Goal: Information Seeking & Learning: Learn about a topic

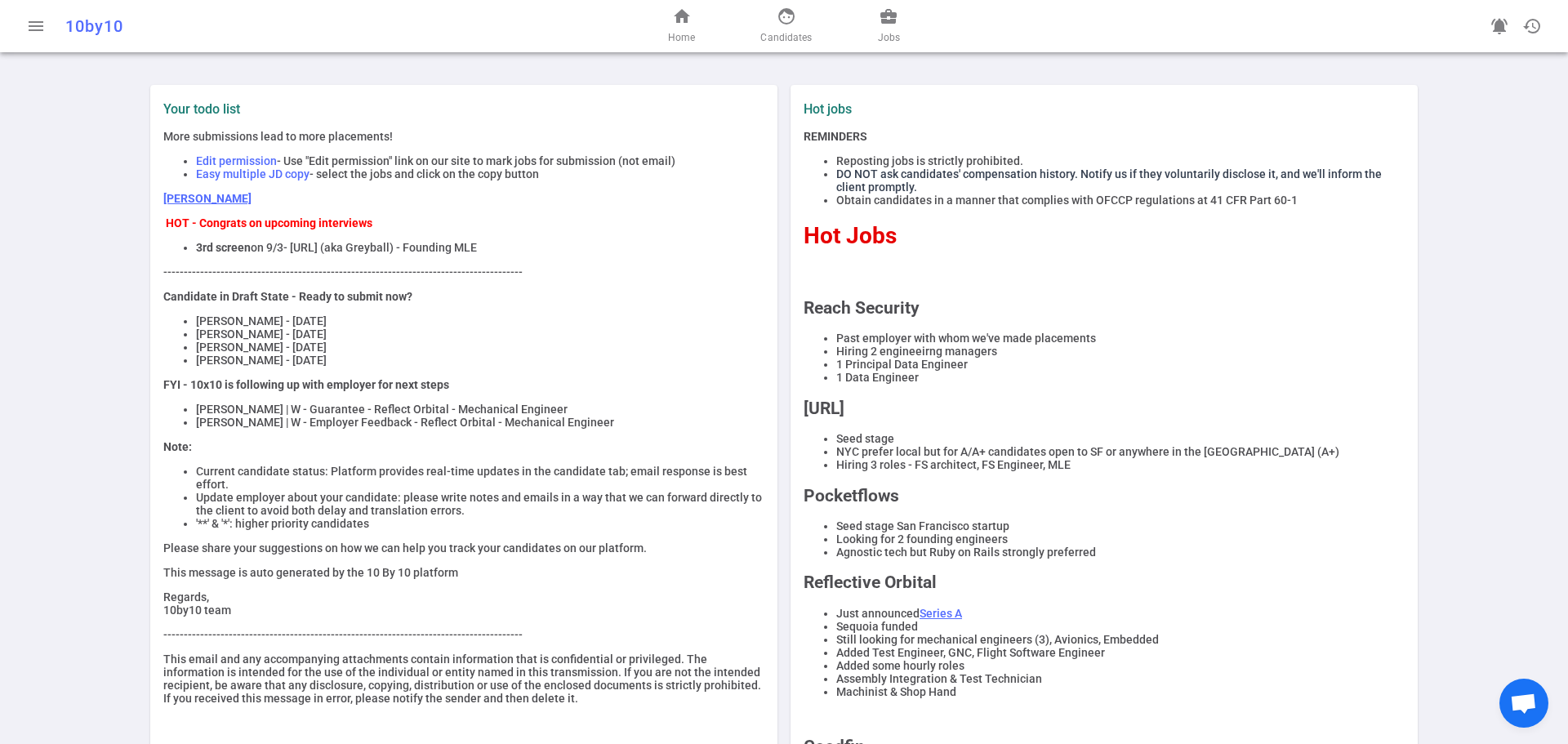
drag, startPoint x: 520, startPoint y: 254, endPoint x: 185, endPoint y: 257, distance: 335.0
click at [185, 254] on ul "3rd screen on 9/3 - [URL] (aka Greyball) - Founding MLE" at bounding box center [464, 247] width 601 height 13
copy li "3rd screen on 9/3 - [URL] (aka Greyball) - Founding MLE"
click at [1308, 94] on div "Hot jobs REMINDERS Reposting jobs is strictly prohibited. DO NOT ask candidates…" at bounding box center [1104, 543] width 627 height 917
drag, startPoint x: 522, startPoint y: 259, endPoint x: 153, endPoint y: 211, distance: 372.1
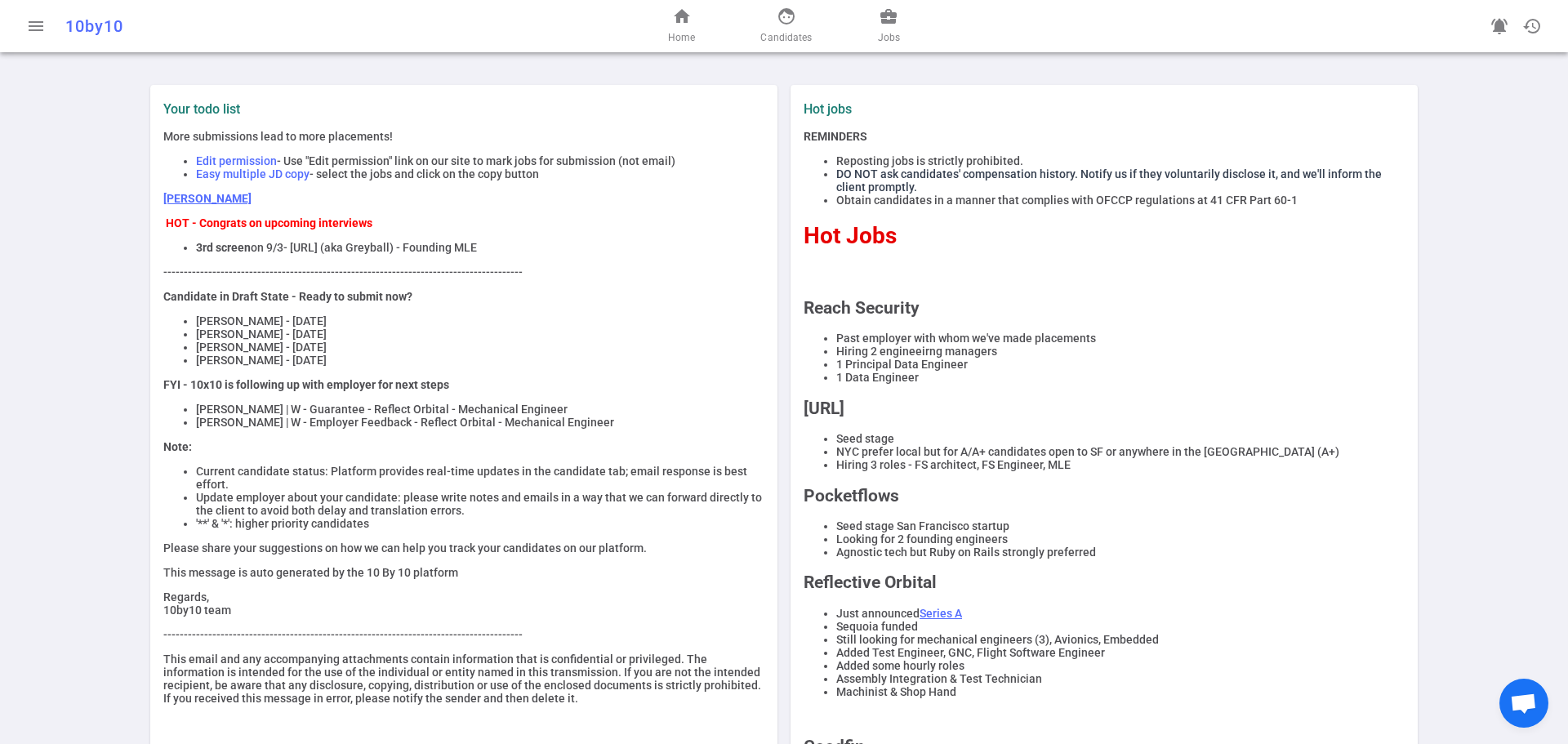
click at [157, 211] on div "Your todo list More submissions lead to more placements! Edit permission - Use …" at bounding box center [464, 403] width 614 height 604
click at [157, 210] on div "Your todo list More submissions lead to more placements! Edit permission - Use …" at bounding box center [464, 403] width 614 height 604
drag, startPoint x: 153, startPoint y: 210, endPoint x: 173, endPoint y: 204, distance: 20.9
click at [157, 210] on div "Your todo list More submissions lead to more placements! Edit permission - Use …" at bounding box center [464, 403] width 614 height 604
drag, startPoint x: 504, startPoint y: 255, endPoint x: 151, endPoint y: 229, distance: 354.0
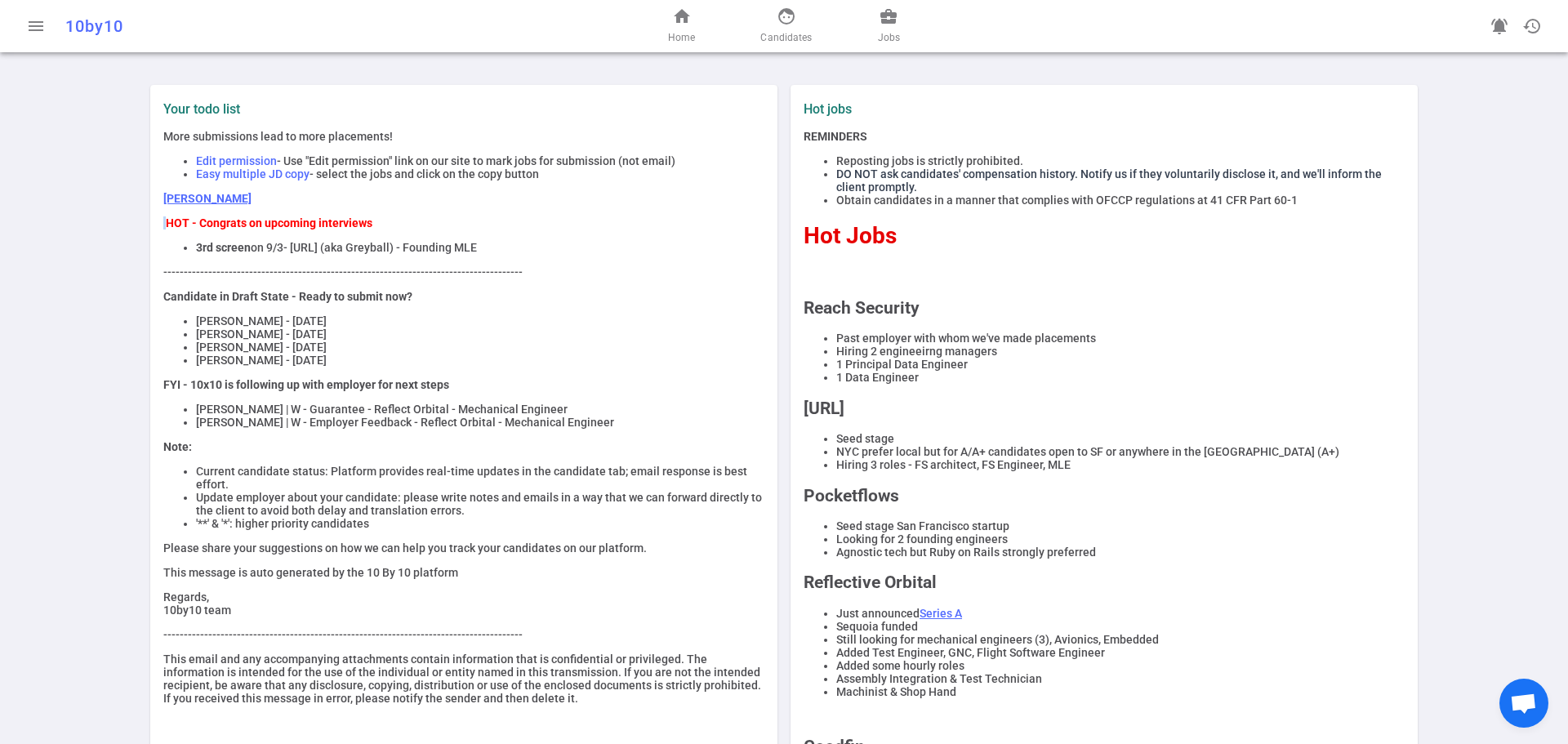
click at [157, 229] on div "Your todo list More submissions lead to more placements! Edit permission - Use …" at bounding box center [464, 403] width 614 height 604
click at [593, 197] on p "[PERSON_NAME]" at bounding box center [464, 198] width 601 height 13
drag, startPoint x: 549, startPoint y: 259, endPoint x: 149, endPoint y: 223, distance: 401.6
click at [150, 223] on div "Your todo list More submissions lead to more placements! Edit permission - Use …" at bounding box center [464, 543] width 627 height 917
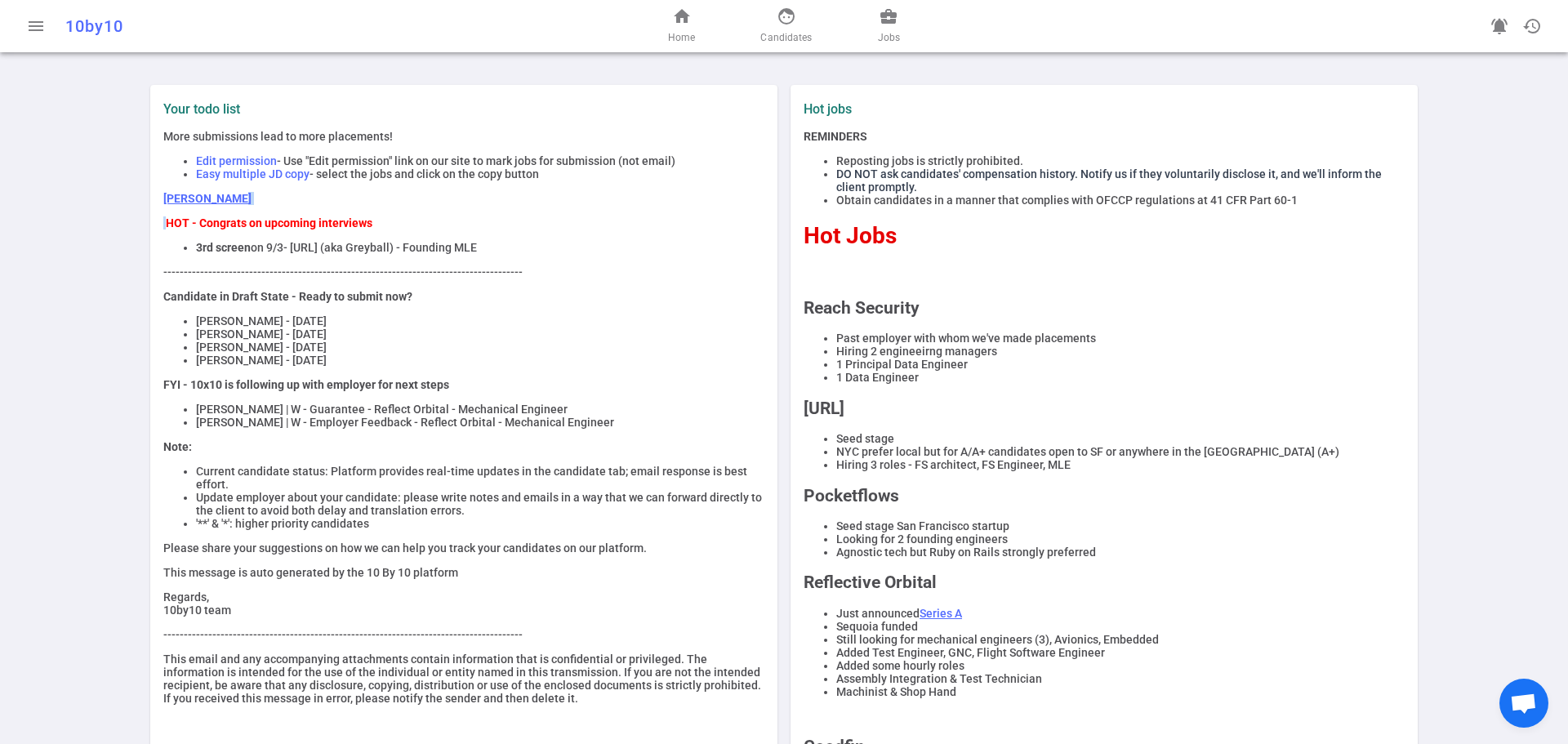
click at [525, 238] on div "More submissions lead to more placements! Edit permission - Use "Edit permissio…" at bounding box center [464, 418] width 601 height 576
click at [517, 253] on li "3rd screen on 9/3 - [URL] (aka Greyball) - Founding MLE" at bounding box center [480, 247] width 568 height 13
drag, startPoint x: 485, startPoint y: 246, endPoint x: 459, endPoint y: 232, distance: 29.5
click at [459, 232] on div "More submissions lead to more placements! Edit permission - Use "Edit permissio…" at bounding box center [464, 418] width 601 height 576
click at [517, 205] on p "[PERSON_NAME]" at bounding box center [464, 198] width 601 height 13
